Goal: Task Accomplishment & Management: Use online tool/utility

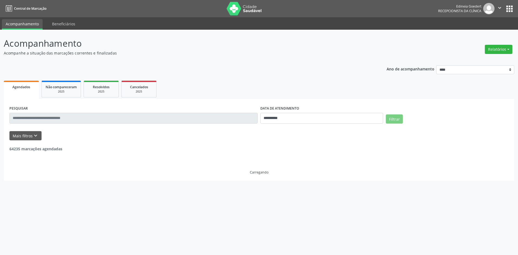
click at [490, 51] on button "Relatórios" at bounding box center [499, 49] width 28 height 9
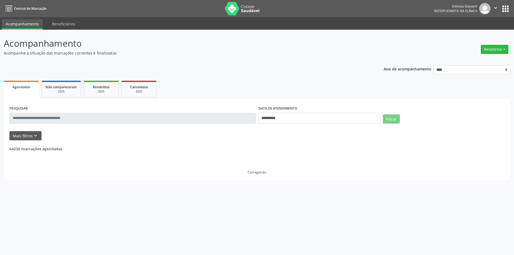
click at [0, 0] on link "Agendamentos" at bounding box center [0, 0] width 0 height 0
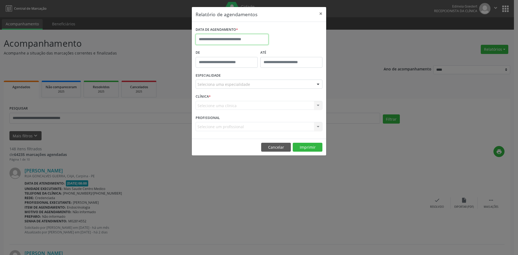
click at [241, 39] on input "text" at bounding box center [232, 39] width 73 height 11
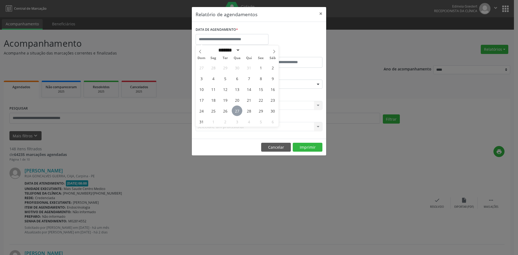
click at [236, 112] on span "27" at bounding box center [237, 110] width 11 height 11
type input "**********"
click at [236, 112] on span "27" at bounding box center [237, 110] width 11 height 11
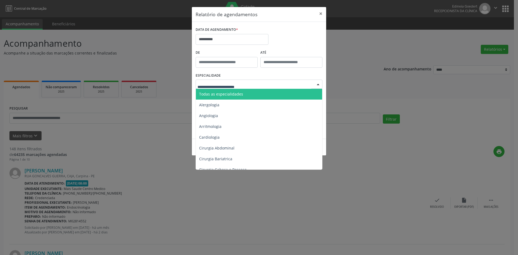
click at [242, 96] on span "Todas as especialidades" at bounding box center [259, 94] width 127 height 11
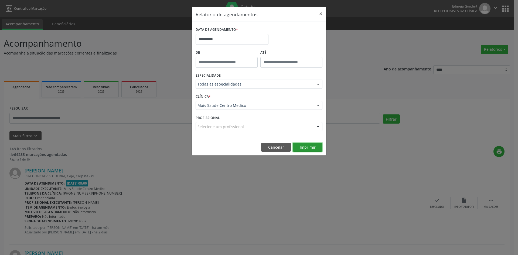
drag, startPoint x: 310, startPoint y: 148, endPoint x: 309, endPoint y: 142, distance: 6.0
click at [310, 147] on button "Imprimir" at bounding box center [308, 147] width 30 height 9
click at [293, 143] on button "Imprimir" at bounding box center [308, 147] width 30 height 9
